Goal: Information Seeking & Learning: Learn about a topic

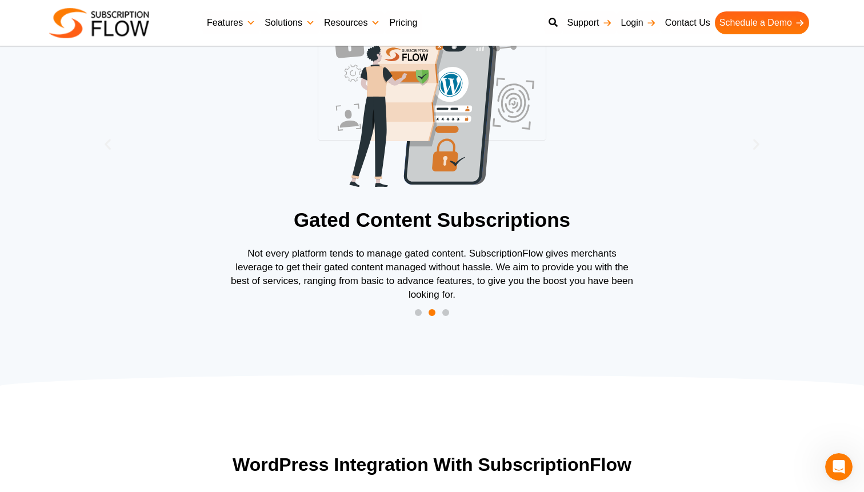
scroll to position [851, 0]
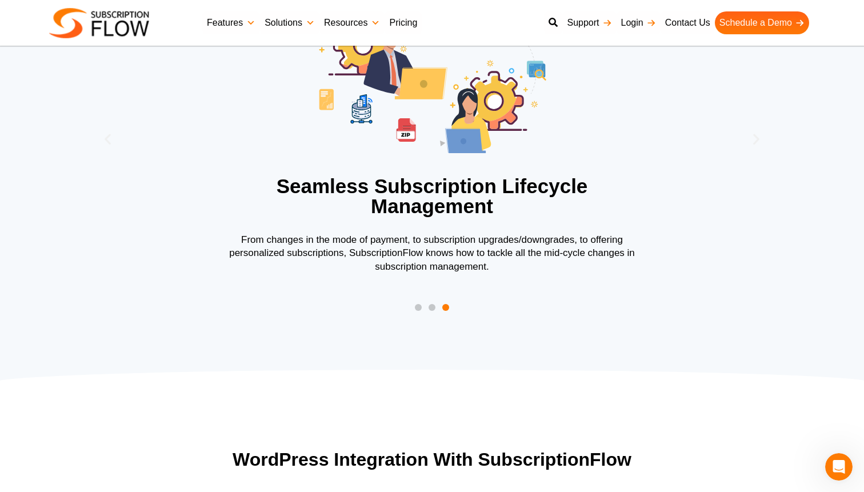
click at [737, 453] on section "WordPress Integration With SubscriptionFlow" at bounding box center [432, 470] width 853 height 55
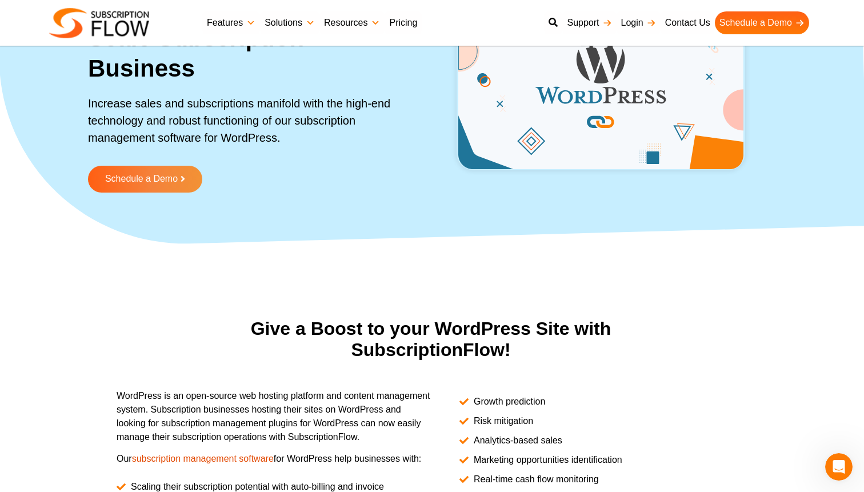
scroll to position [0, 1]
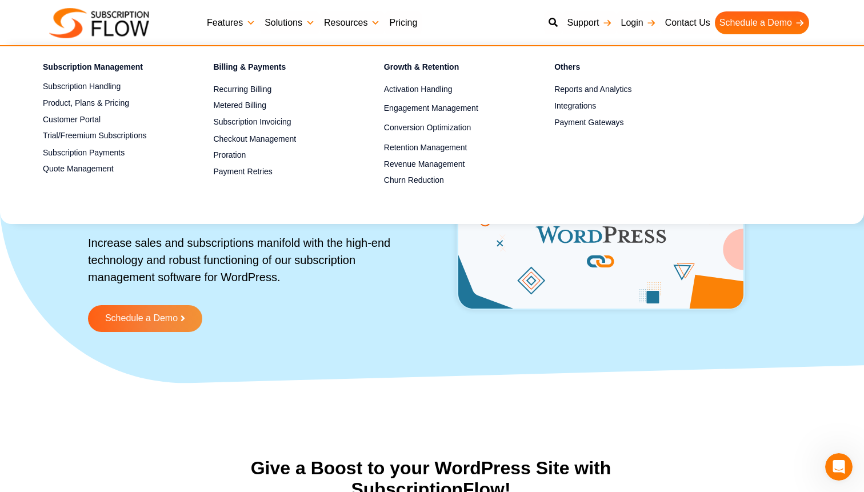
click at [227, 22] on link "Features" at bounding box center [231, 22] width 58 height 23
click at [98, 83] on link "Subscription Handling" at bounding box center [108, 87] width 130 height 14
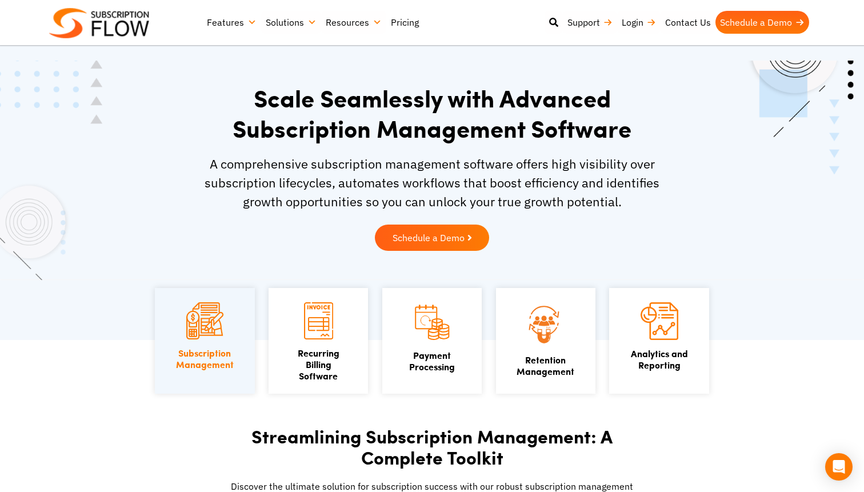
click at [406, 23] on link "Pricing" at bounding box center [404, 22] width 37 height 23
